Goal: Task Accomplishment & Management: Use online tool/utility

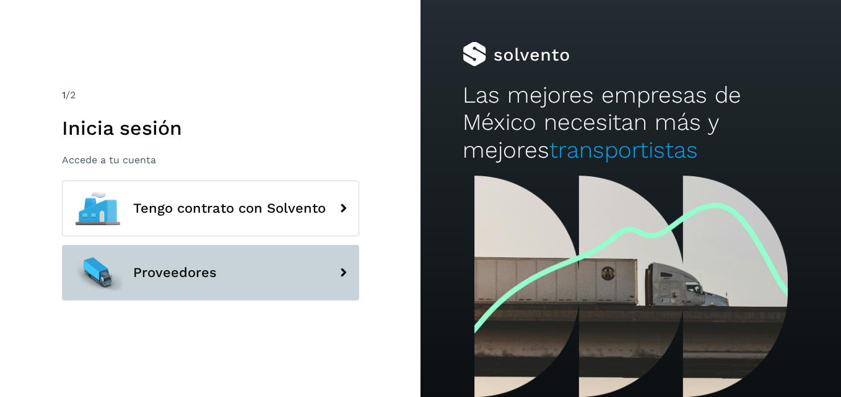
click at [191, 279] on span "Proveedores" at bounding box center [175, 273] width 84 height 15
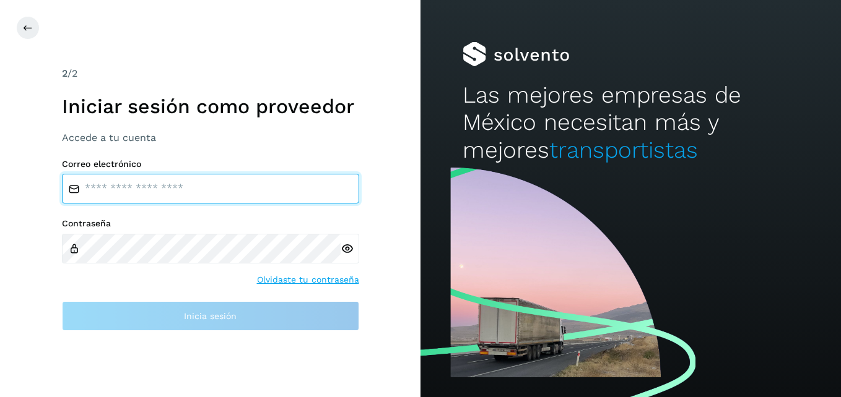
type input "**********"
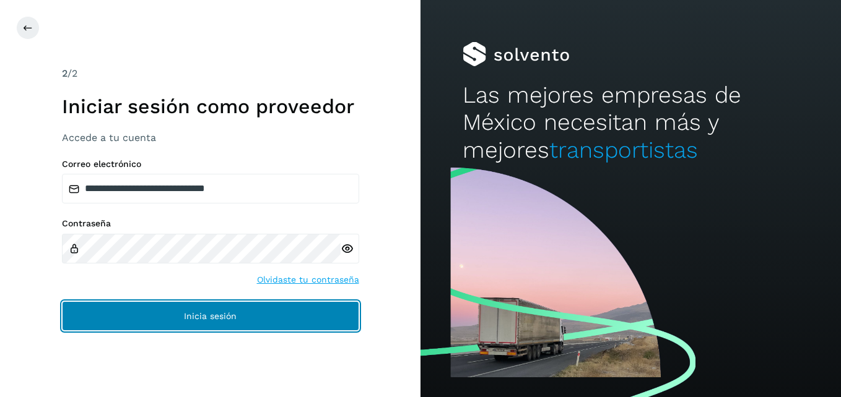
click at [193, 314] on span "Inicia sesión" at bounding box center [210, 316] width 53 height 9
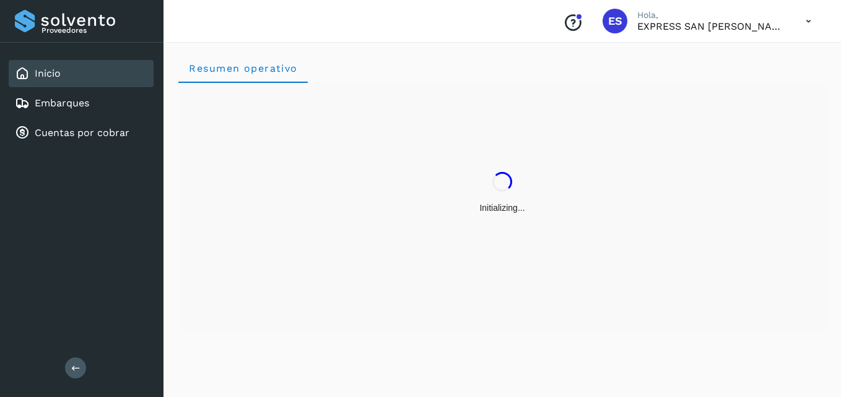
click at [807, 19] on icon at bounding box center [807, 21] width 25 height 25
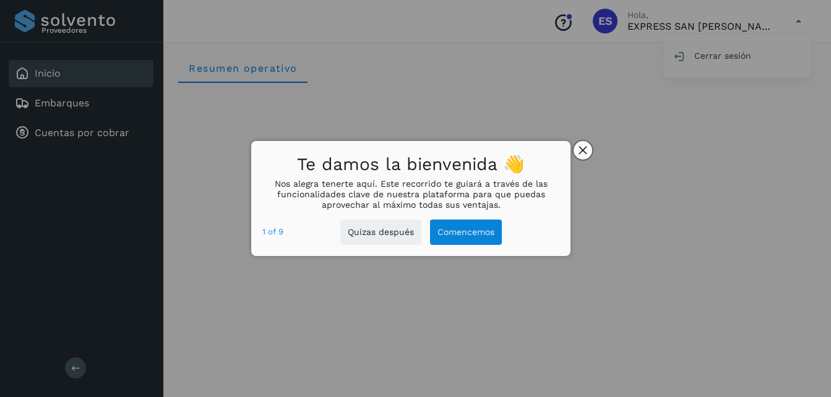
click at [581, 153] on icon "close," at bounding box center [583, 151] width 8 height 8
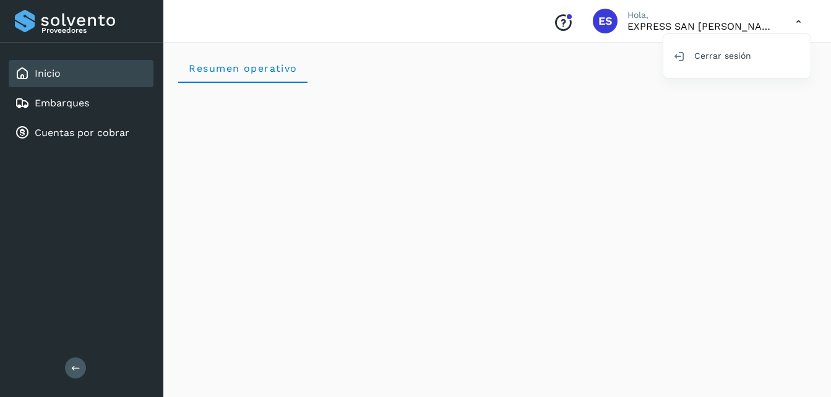
click at [490, 44] on div at bounding box center [415, 198] width 831 height 397
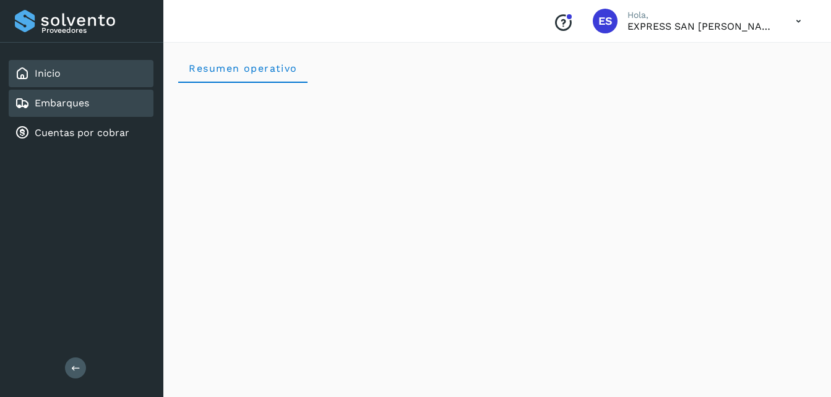
click at [106, 95] on div "Embarques" at bounding box center [81, 103] width 145 height 27
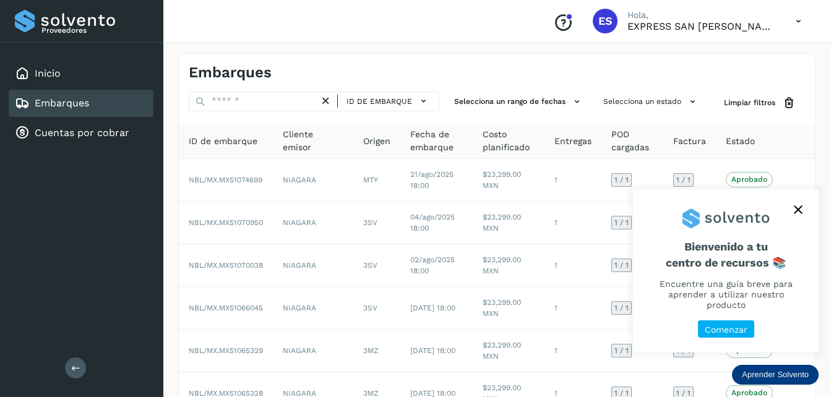
click at [798, 214] on icon "close," at bounding box center [798, 210] width 9 height 9
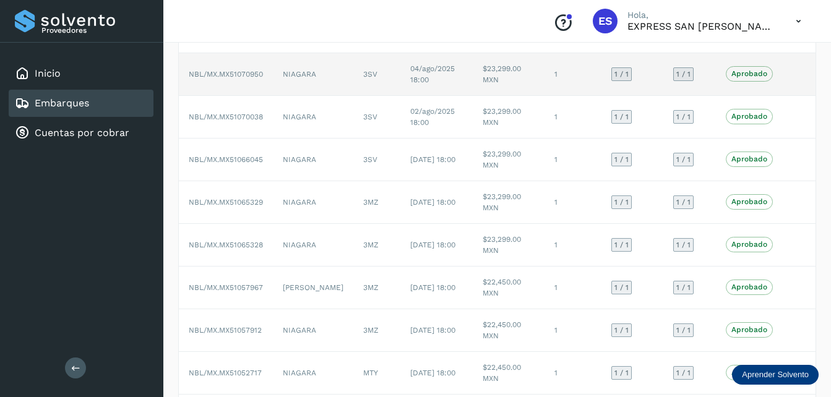
scroll to position [186, 0]
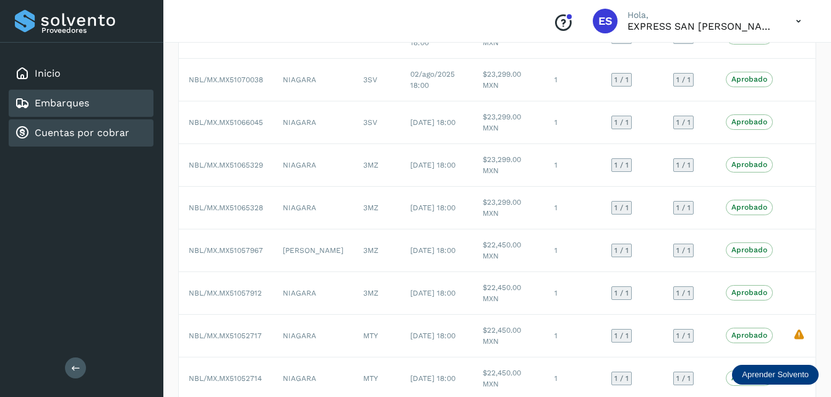
click at [87, 136] on link "Cuentas por cobrar" at bounding box center [82, 133] width 95 height 12
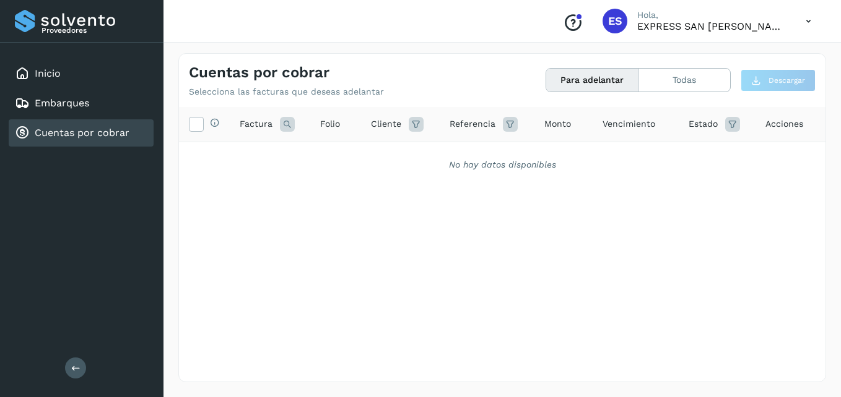
click at [684, 28] on p "EXPRESS SAN [PERSON_NAME] DE CV" at bounding box center [711, 26] width 149 height 12
click at [797, 24] on icon at bounding box center [807, 21] width 25 height 25
click at [729, 18] on div at bounding box center [420, 198] width 841 height 397
click at [628, 27] on div "Conoce nuestros beneficios ES Hola, EXPRESS SAN [PERSON_NAME] DE CV" at bounding box center [687, 21] width 268 height 28
click at [607, 25] on div "ES" at bounding box center [614, 21] width 25 height 25
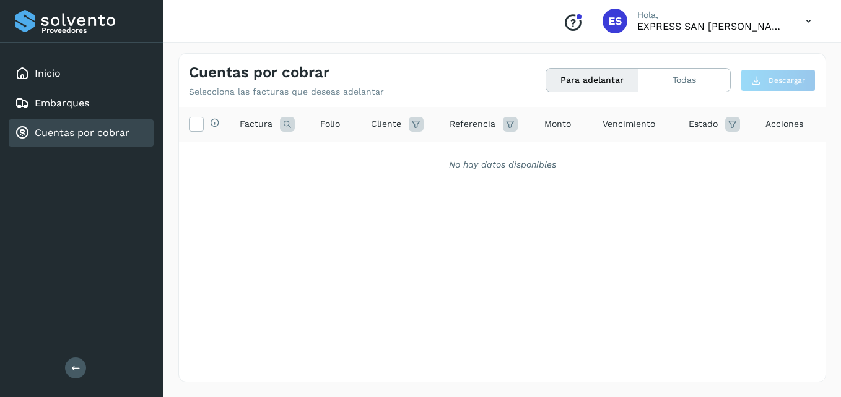
click at [606, 19] on div "ES" at bounding box center [614, 21] width 25 height 25
click at [81, 71] on div "Inicio" at bounding box center [81, 73] width 145 height 27
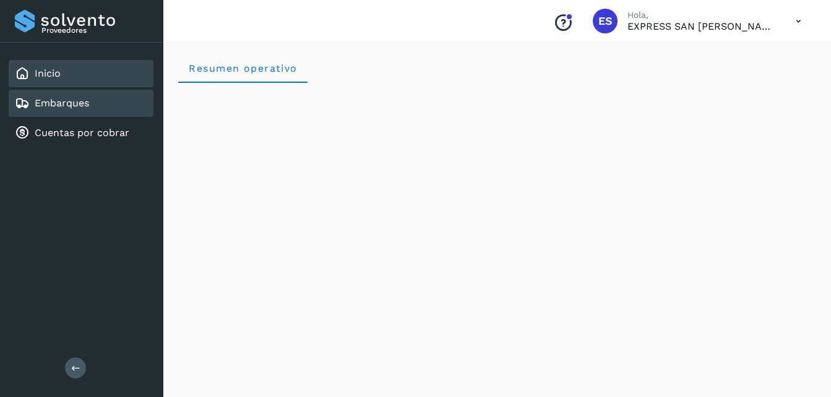
click at [49, 102] on link "Embarques" at bounding box center [62, 103] width 54 height 12
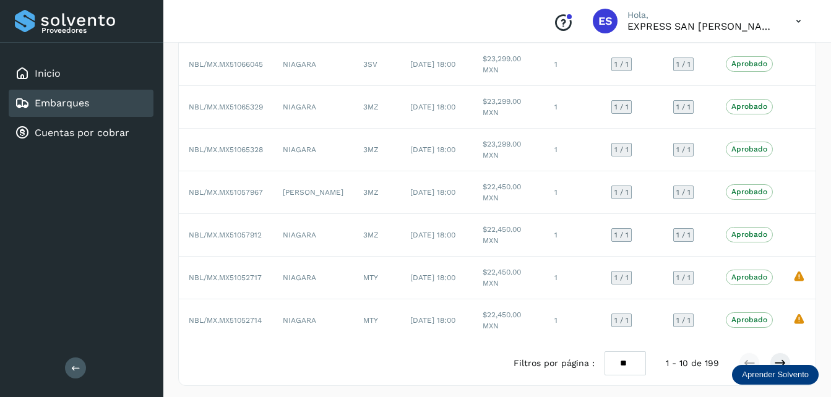
scroll to position [248, 0]
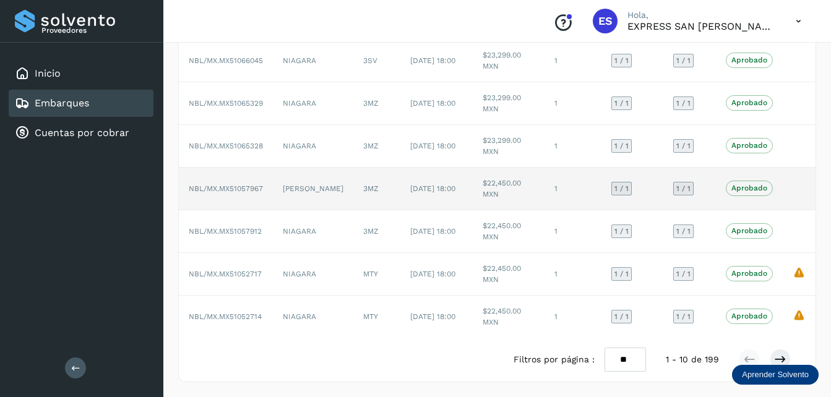
click at [289, 181] on td "[PERSON_NAME]" at bounding box center [313, 189] width 80 height 43
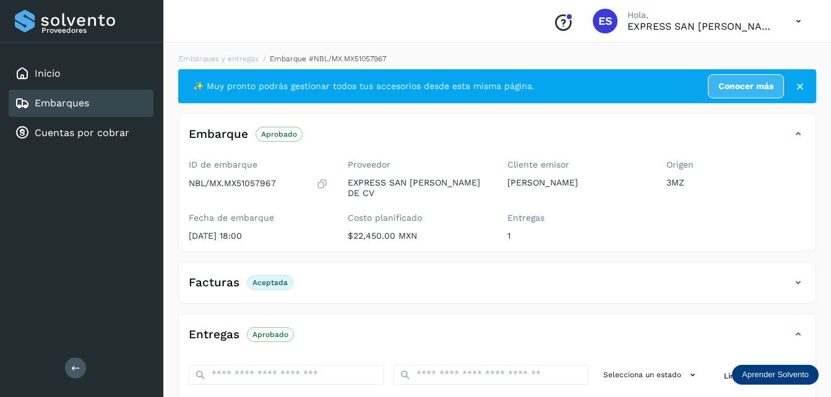
click at [527, 178] on p "[PERSON_NAME]" at bounding box center [577, 183] width 139 height 11
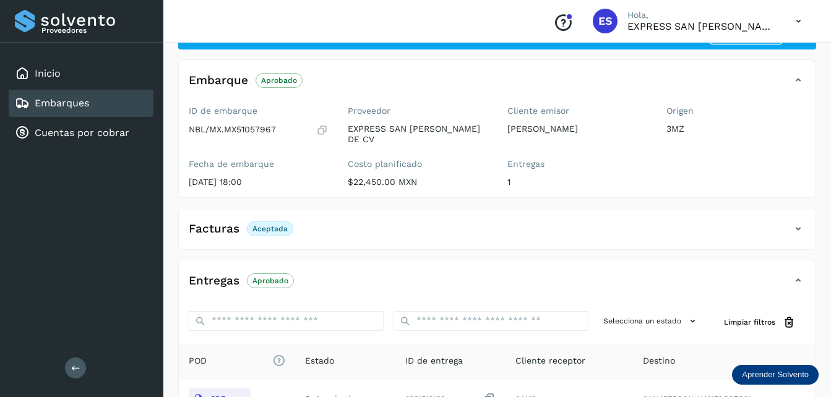
scroll to position [186, 0]
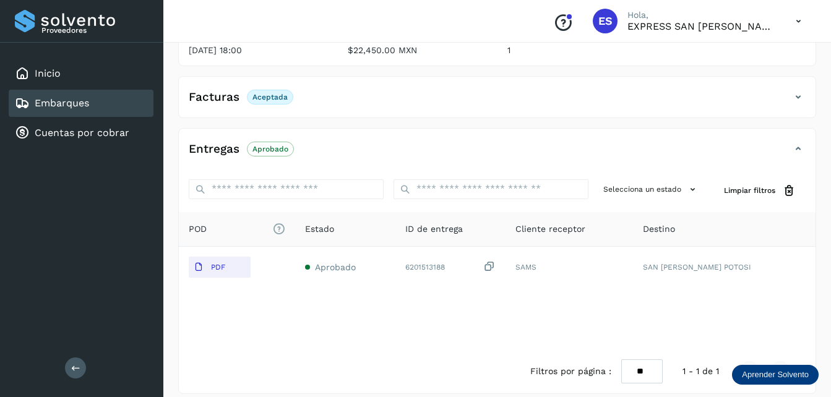
click at [587, 19] on div "Conoce nuestros beneficios ES Hola, EXPRESS SAN [PERSON_NAME] DE CV" at bounding box center [677, 21] width 268 height 28
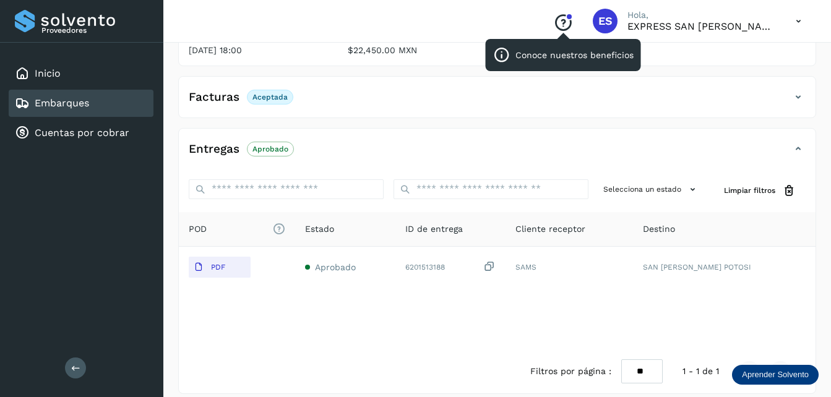
click at [566, 25] on icon "Conoce nuestros beneficios" at bounding box center [563, 23] width 20 height 20
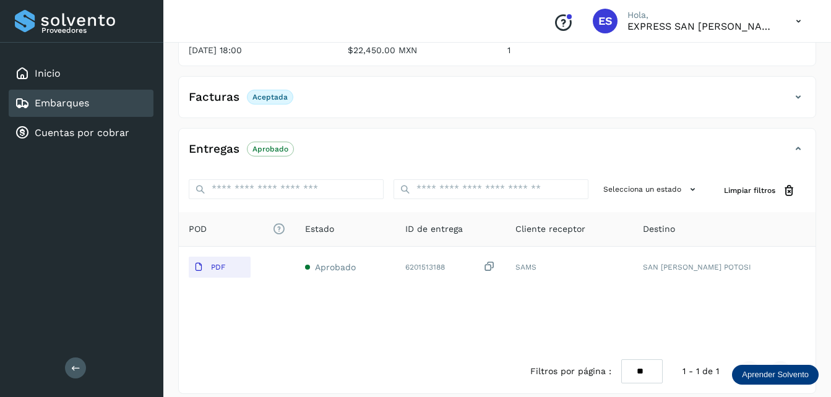
click at [72, 366] on icon at bounding box center [75, 367] width 9 height 9
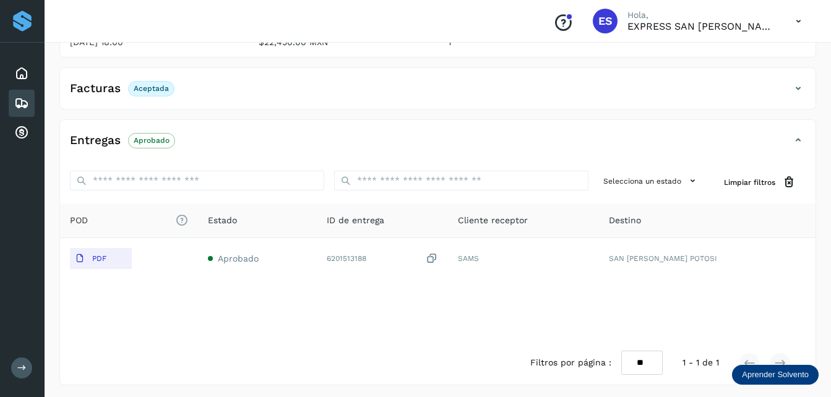
click at [797, 27] on icon at bounding box center [798, 21] width 25 height 25
